Goal: Navigation & Orientation: Find specific page/section

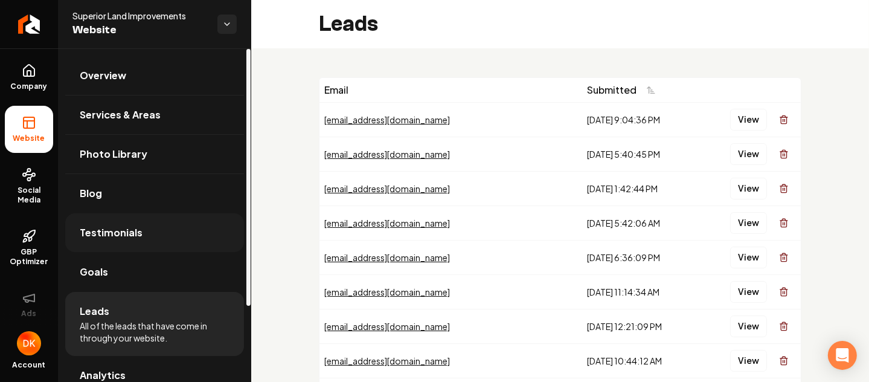
click at [112, 233] on span "Testimonials" at bounding box center [111, 232] width 63 height 14
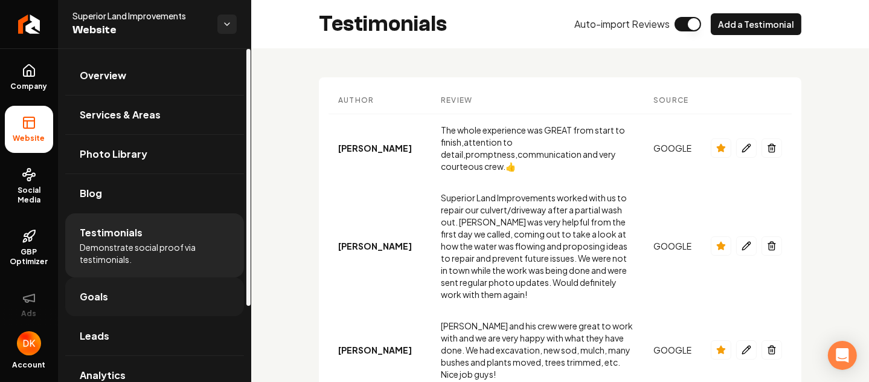
click at [143, 291] on link "Goals" at bounding box center [154, 296] width 179 height 39
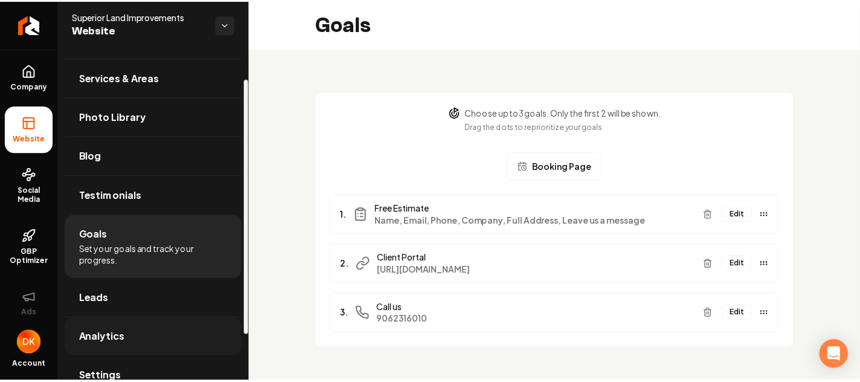
scroll to position [98, 0]
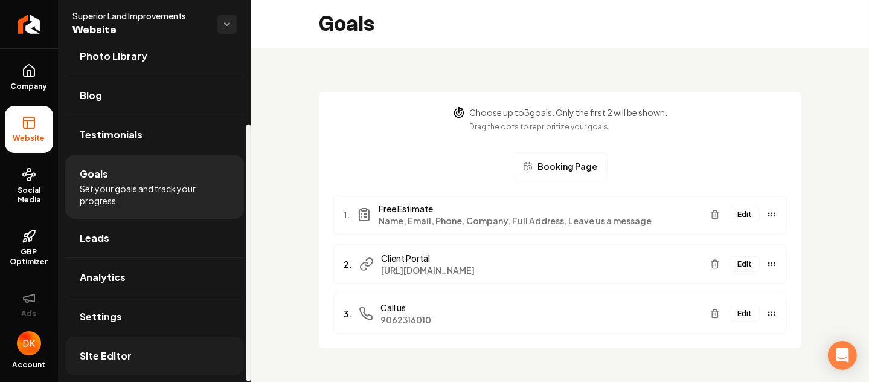
click at [116, 349] on span "Site Editor" at bounding box center [106, 355] width 52 height 14
